Goal: Information Seeking & Learning: Understand process/instructions

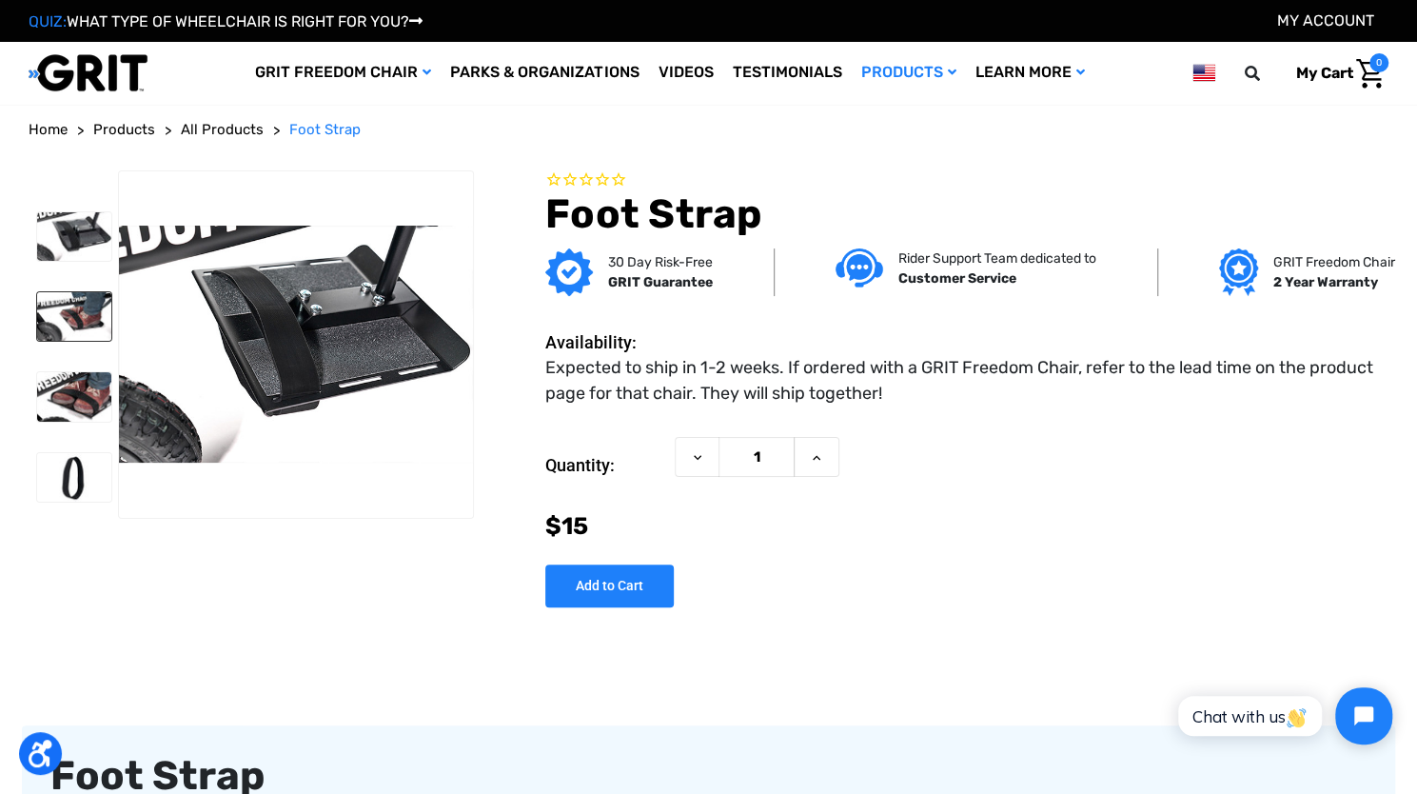
click at [83, 309] on img at bounding box center [74, 316] width 74 height 49
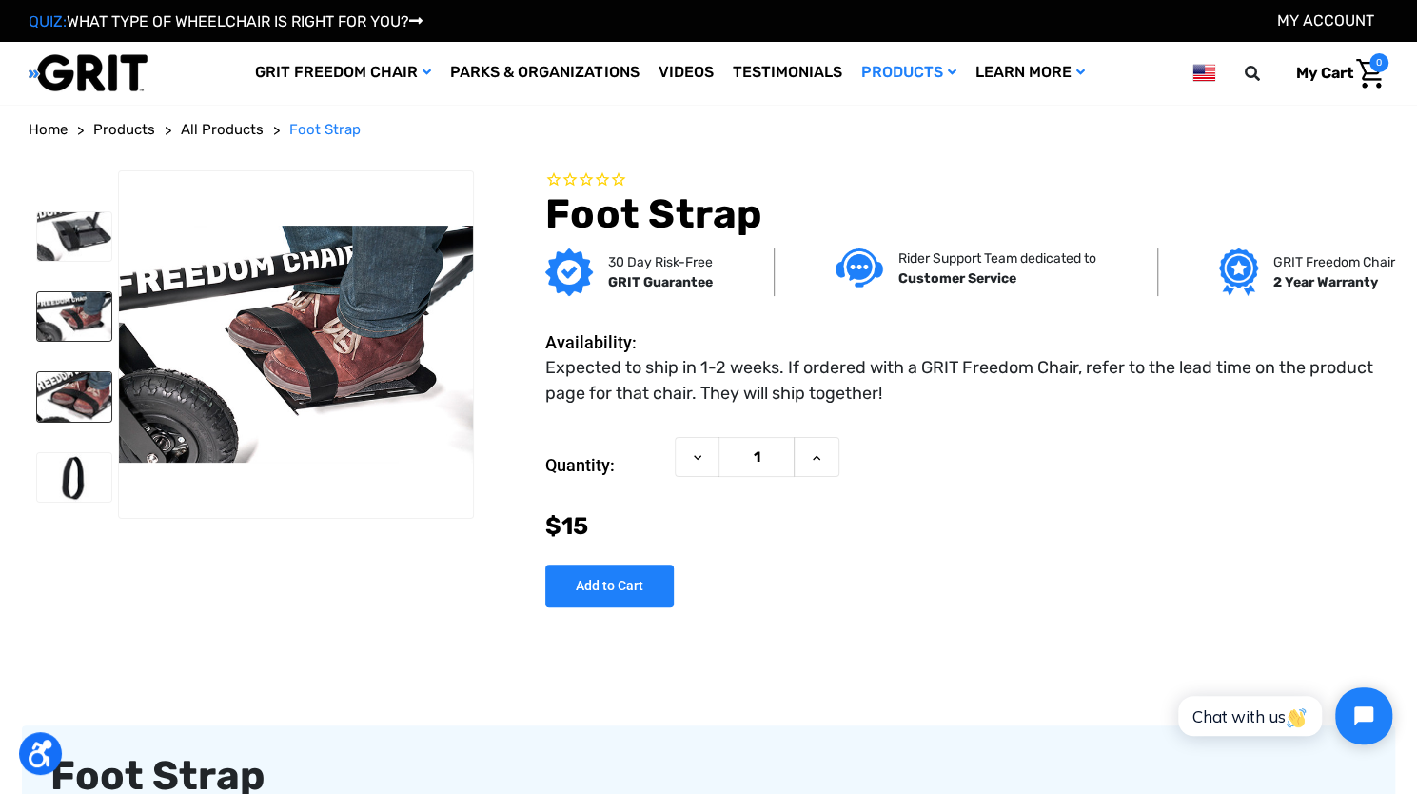
click at [85, 395] on img at bounding box center [74, 396] width 74 height 49
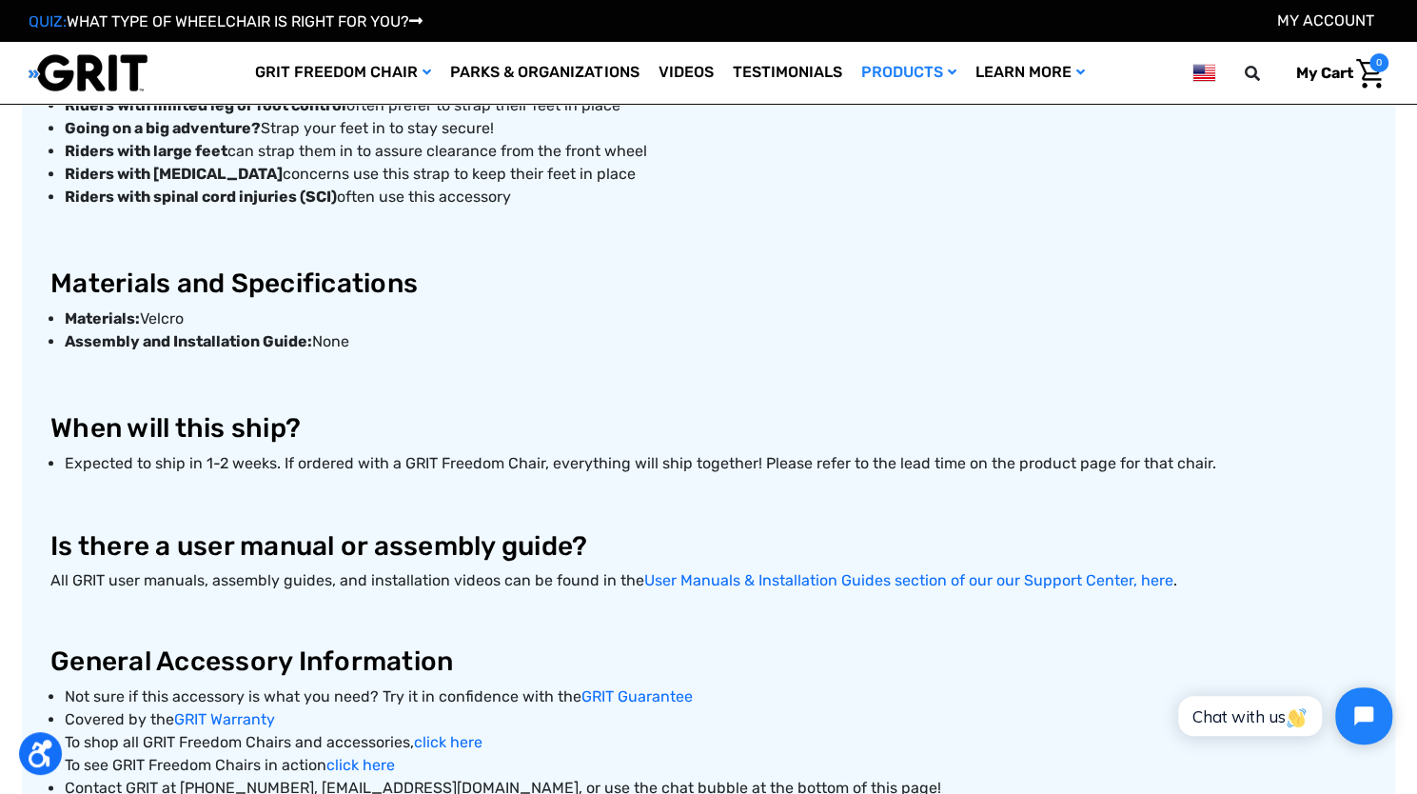
scroll to position [952, 0]
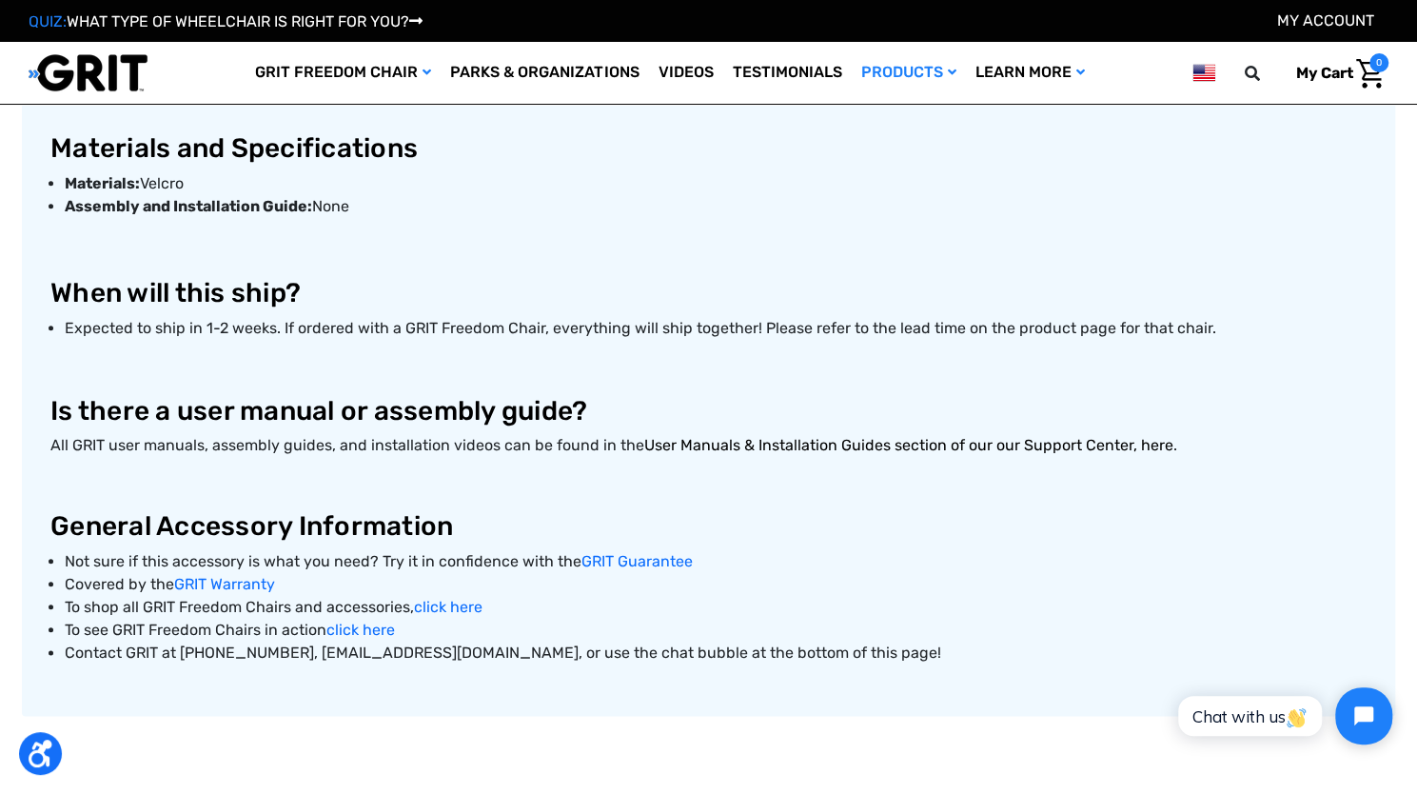
click at [815, 441] on link "User Manuals & Installation Guides section of our our Support Center, here" at bounding box center [908, 445] width 529 height 18
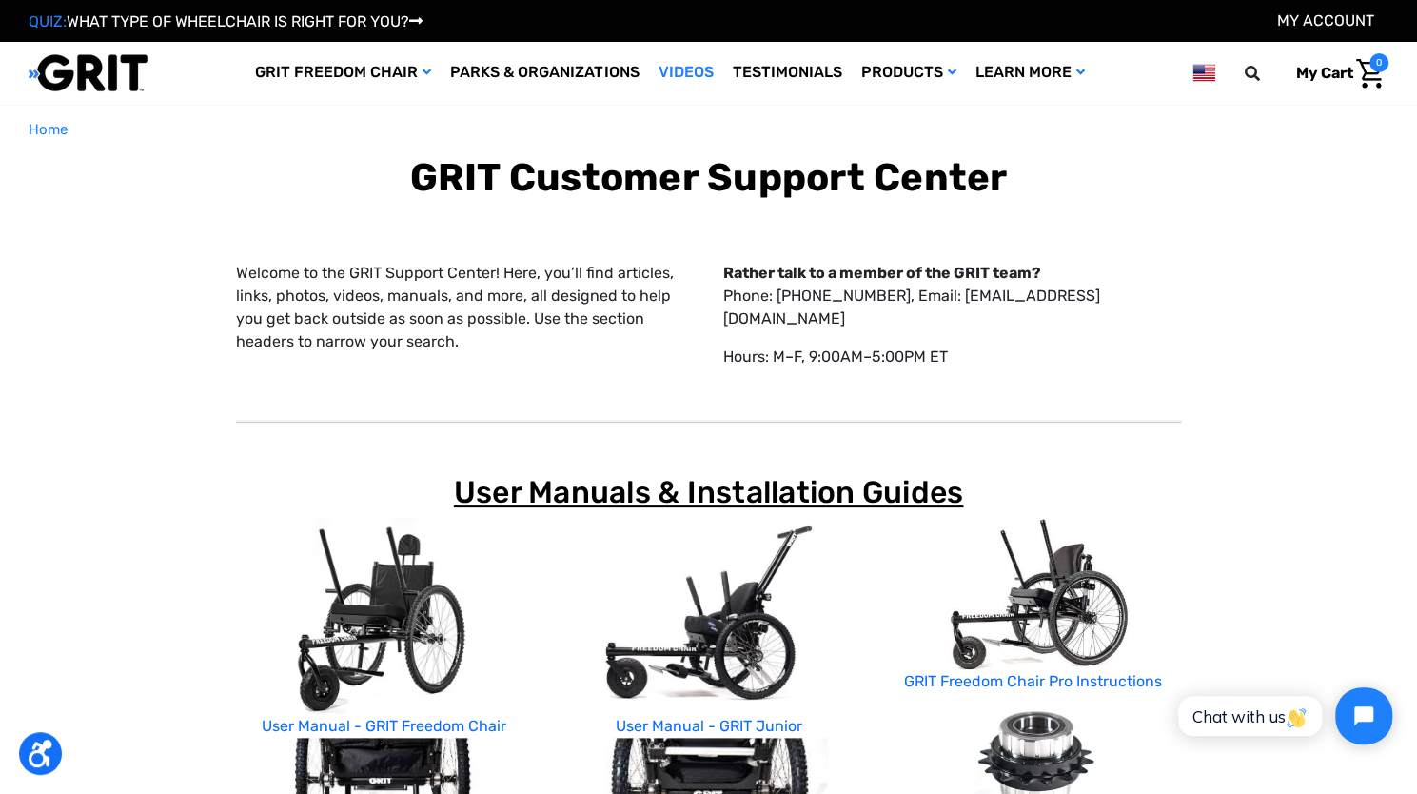
click at [670, 67] on link "Videos" at bounding box center [685, 73] width 74 height 62
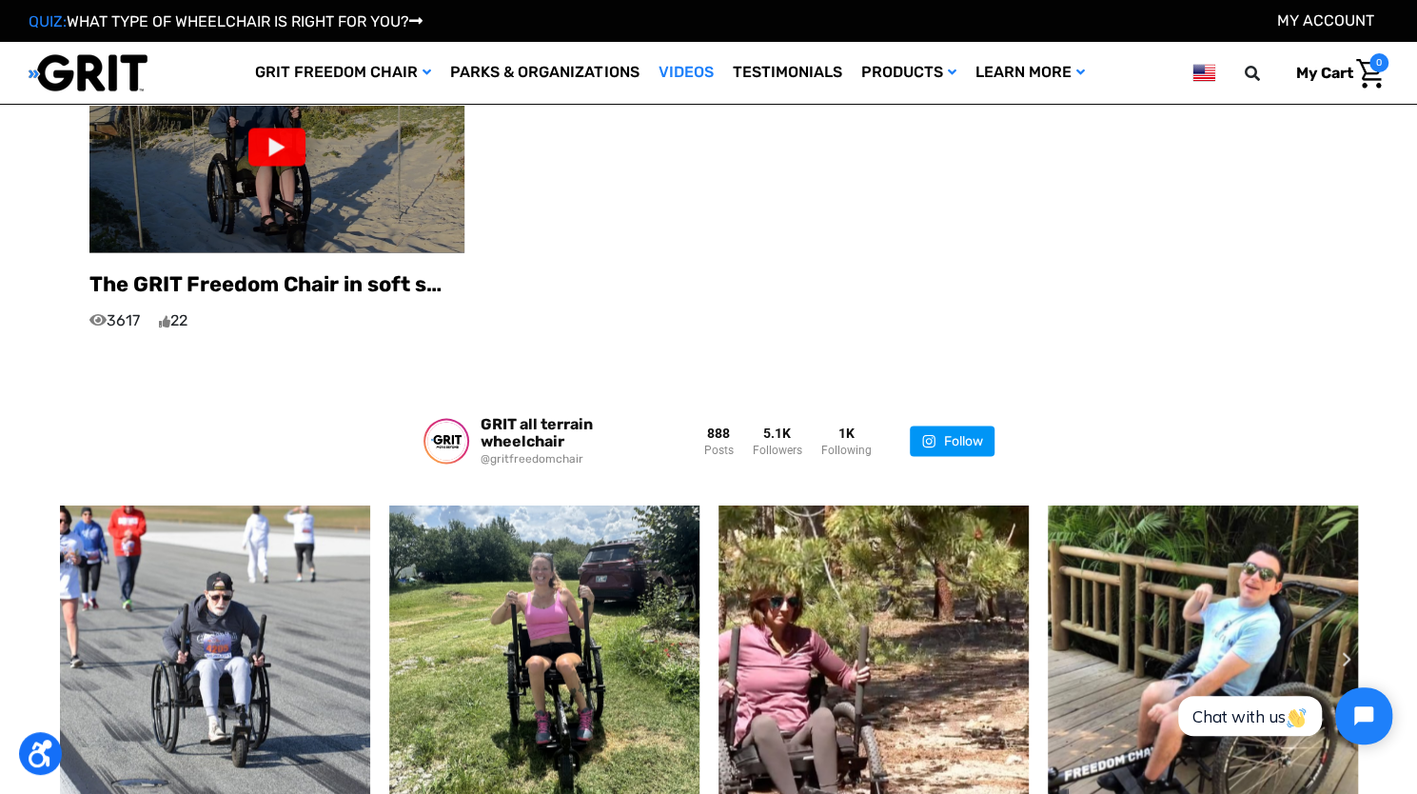
scroll to position [1729, 0]
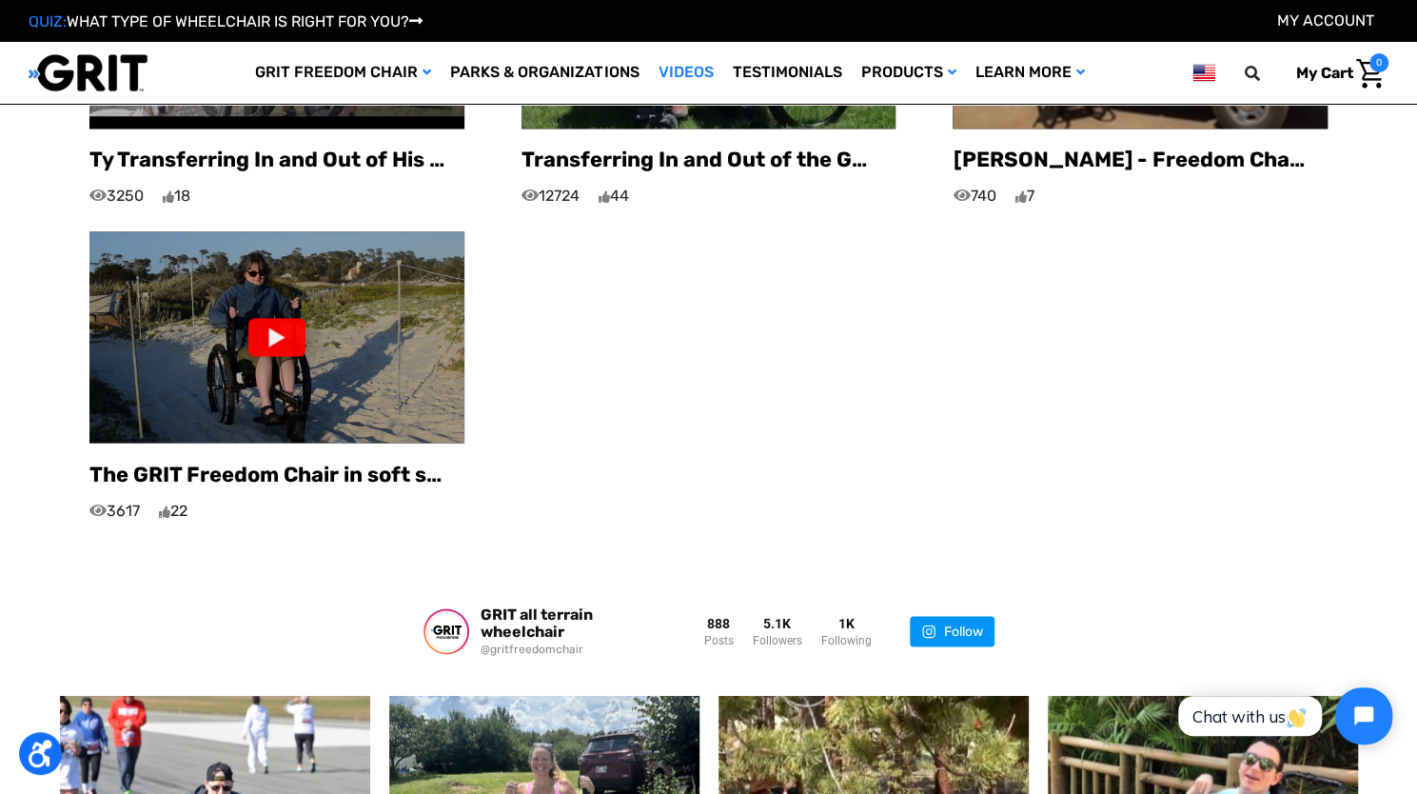
click at [284, 318] on div at bounding box center [276, 337] width 57 height 38
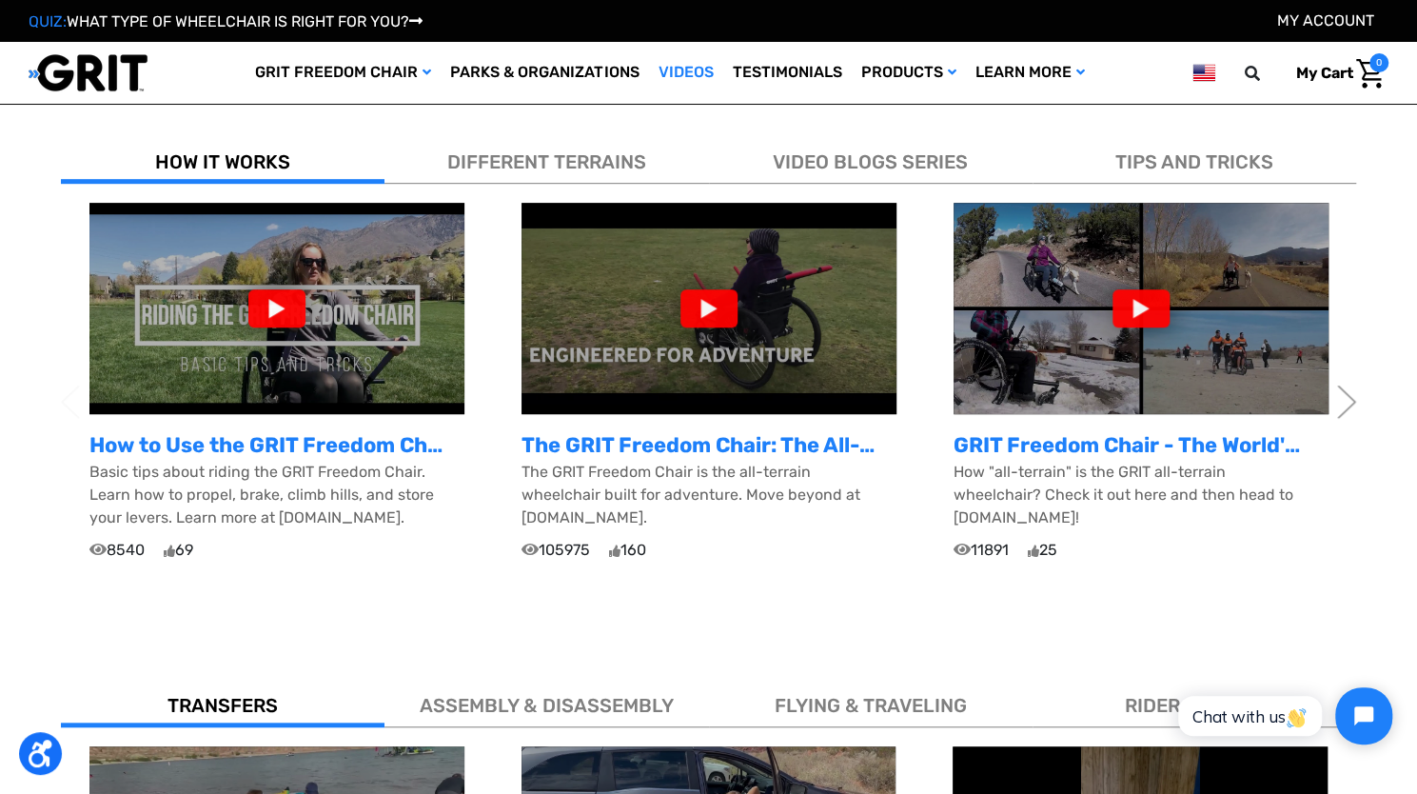
scroll to position [492, 0]
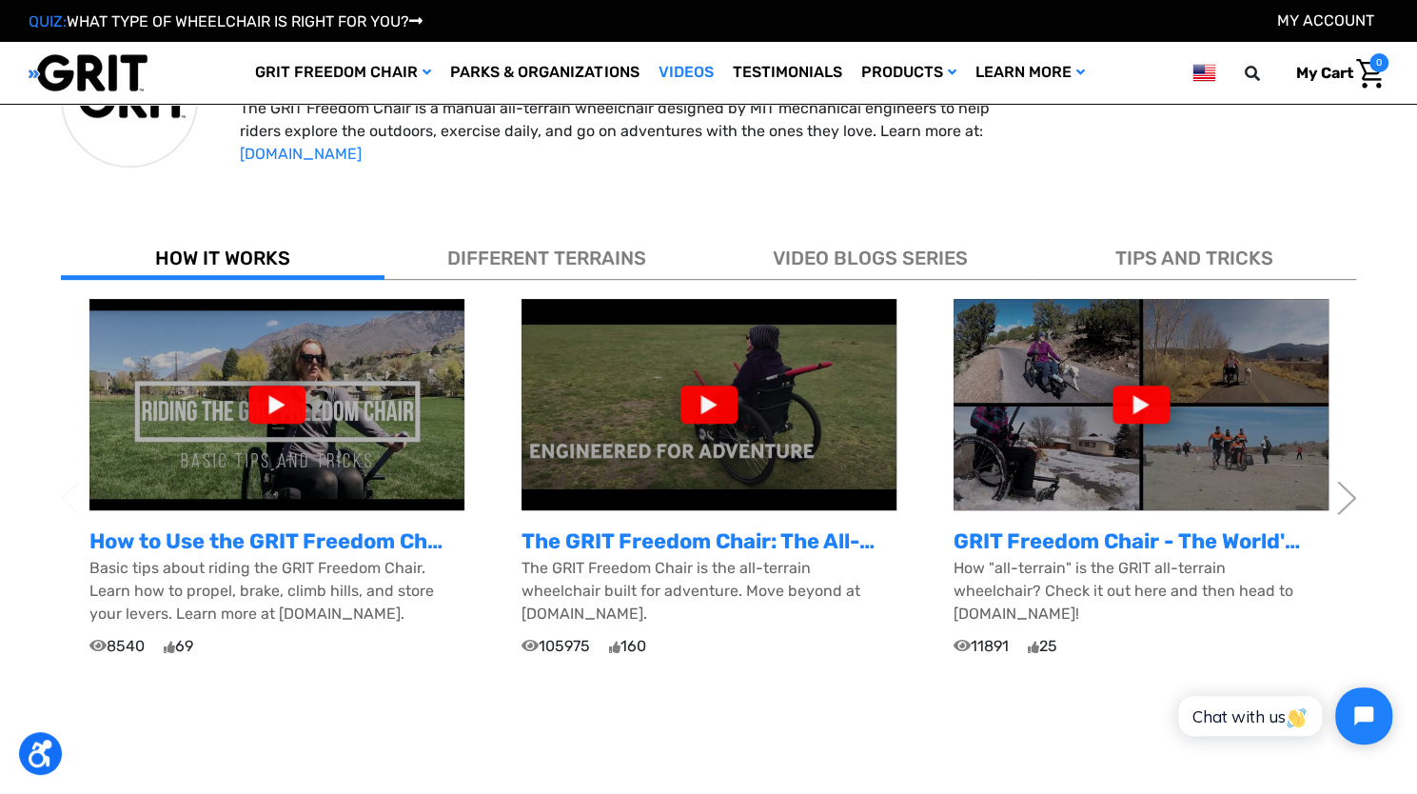
click at [288, 403] on div at bounding box center [276, 404] width 57 height 38
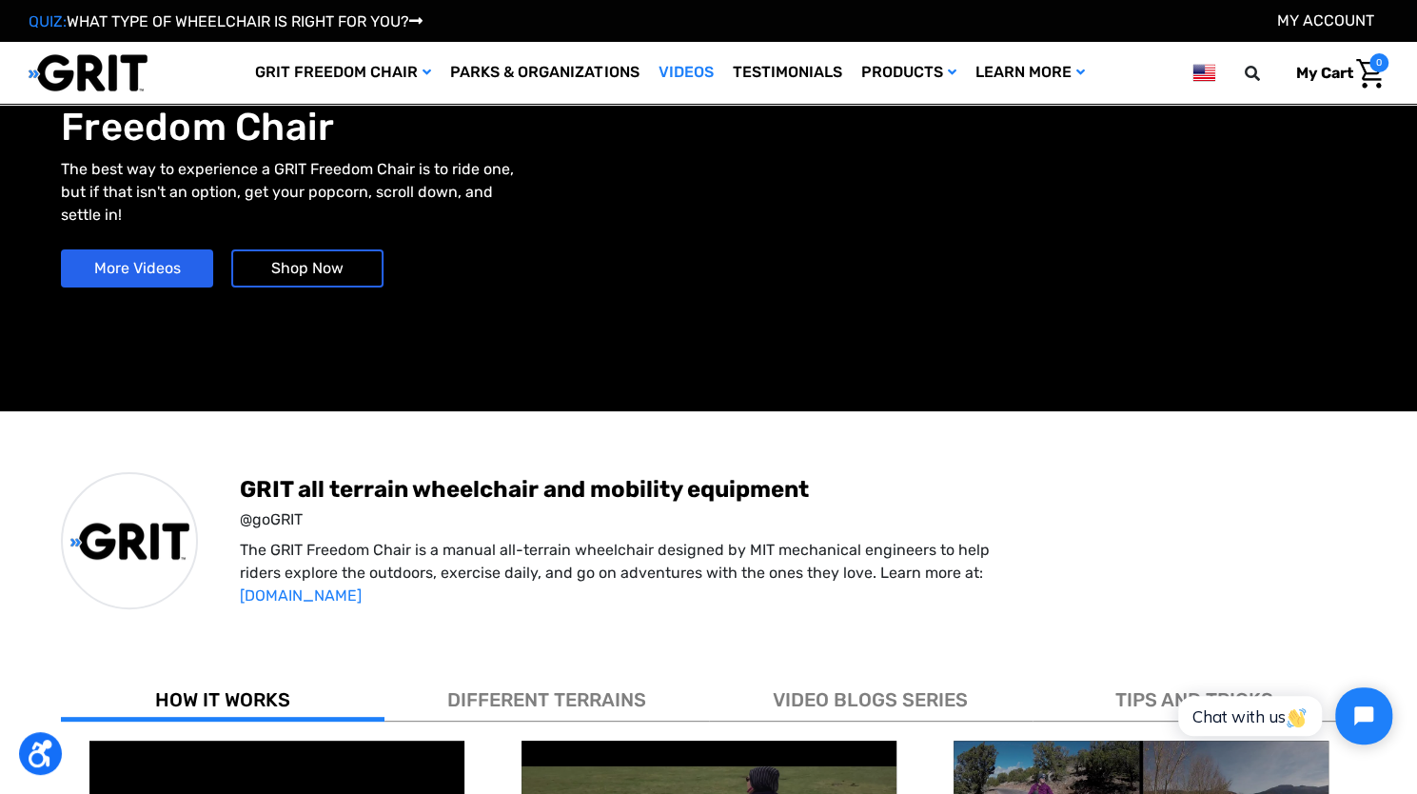
scroll to position [0, 0]
